Goal: Task Accomplishment & Management: Manage account settings

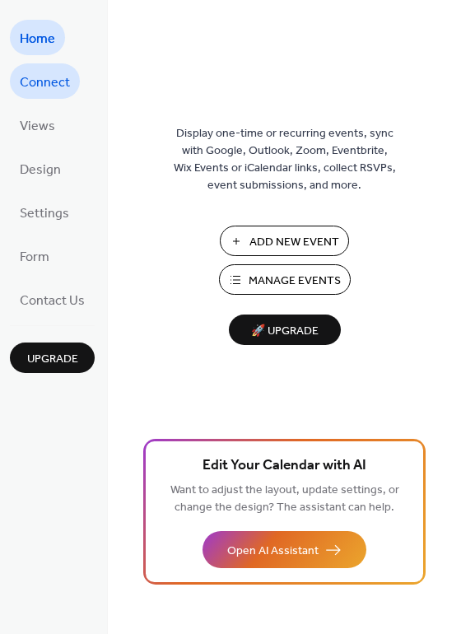
click at [41, 87] on span "Connect" at bounding box center [45, 83] width 50 height 26
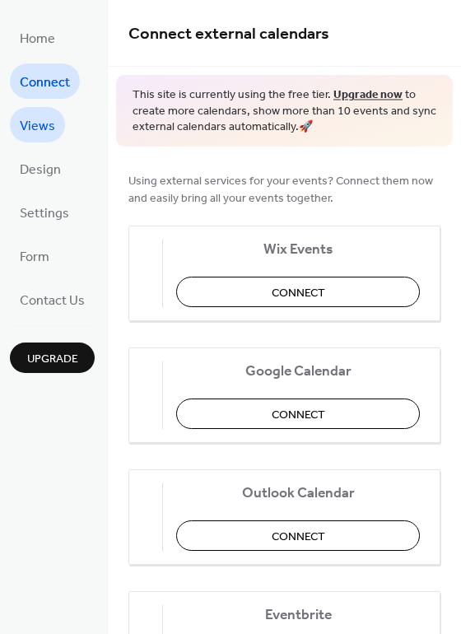
click at [51, 119] on span "Views" at bounding box center [37, 127] width 35 height 26
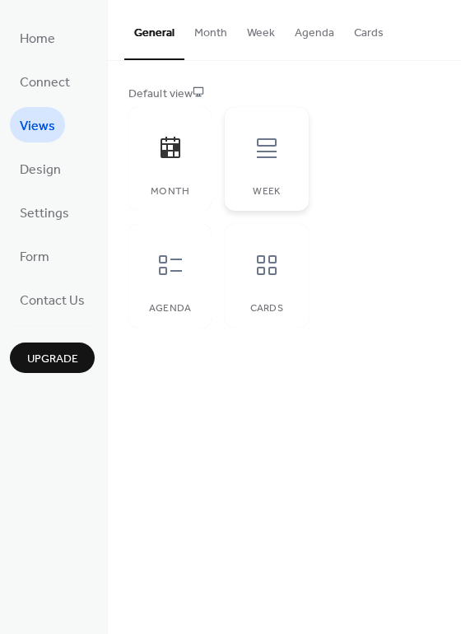
click at [256, 159] on icon at bounding box center [267, 148] width 26 height 26
click at [272, 168] on div at bounding box center [266, 148] width 49 height 49
click at [173, 153] on icon at bounding box center [171, 147] width 20 height 21
click at [161, 277] on icon at bounding box center [170, 265] width 26 height 26
click at [273, 289] on div at bounding box center [266, 265] width 49 height 49
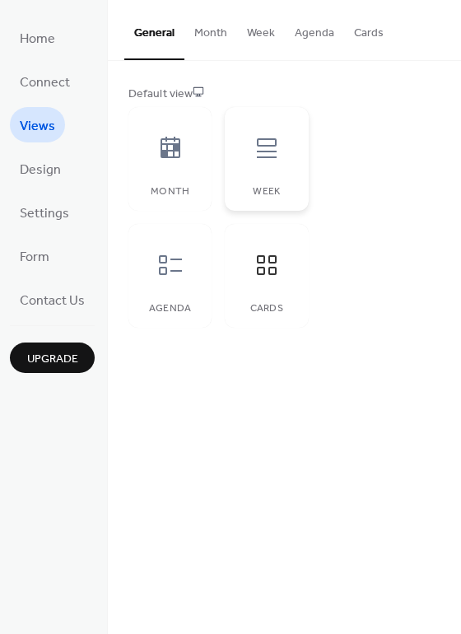
click at [254, 171] on div at bounding box center [266, 148] width 49 height 49
click at [166, 284] on div at bounding box center [170, 265] width 49 height 49
